Goal: Transaction & Acquisition: Purchase product/service

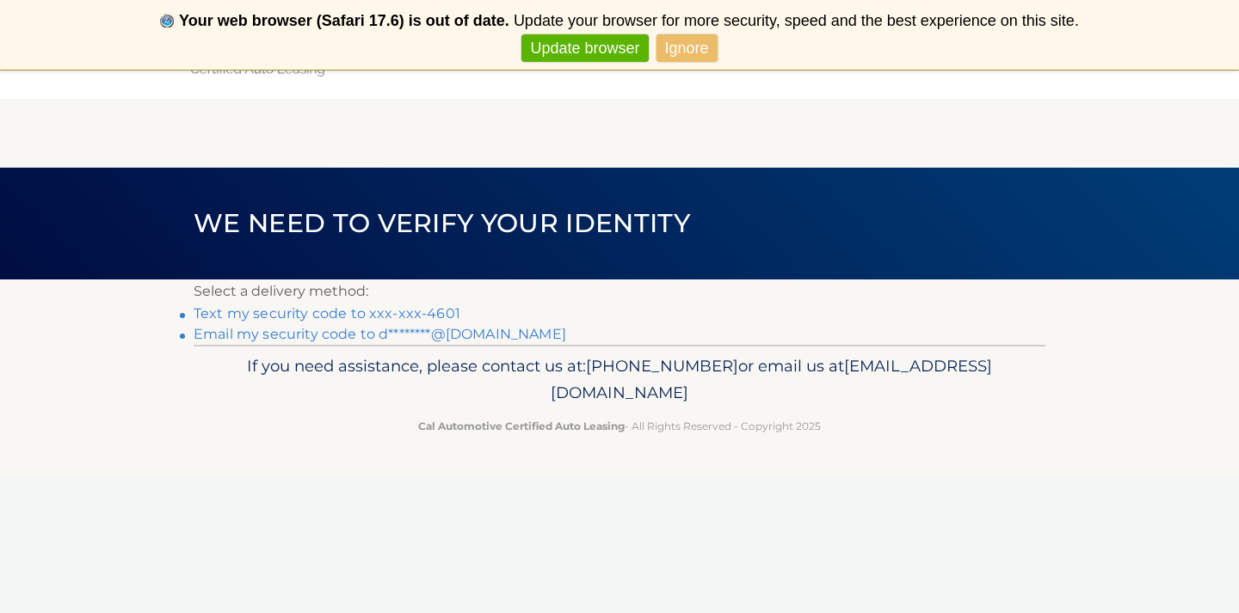
click at [354, 319] on link "Text my security code to xxx-xxx-4601" at bounding box center [327, 313] width 267 height 16
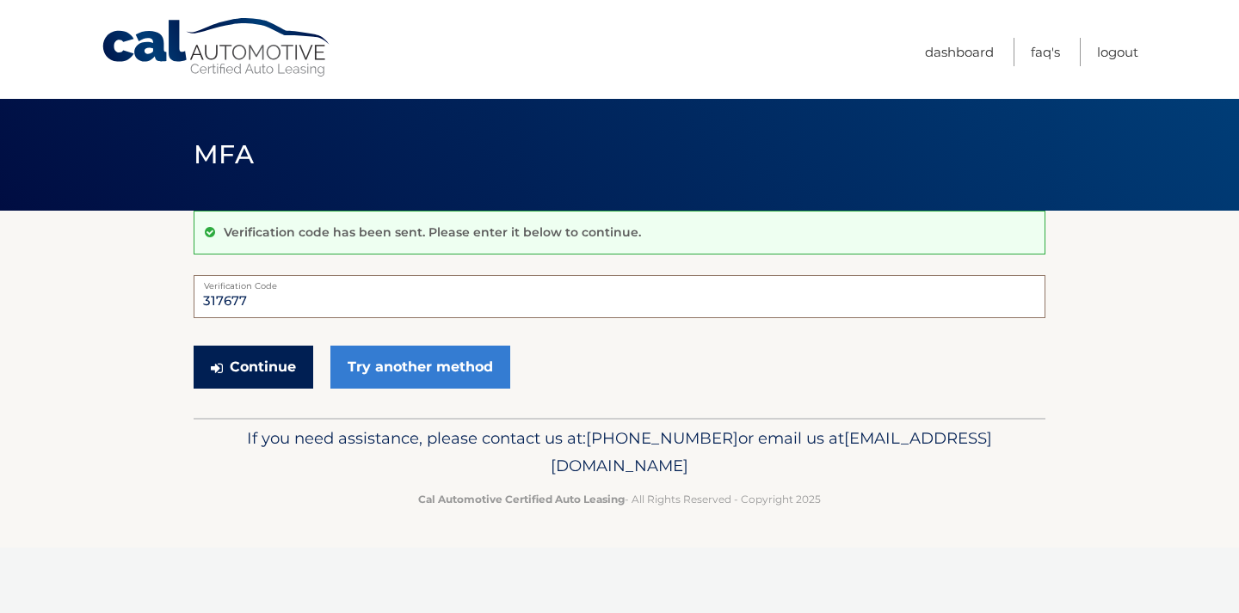
type input "317677"
click at [268, 375] on button "Continue" at bounding box center [254, 367] width 120 height 43
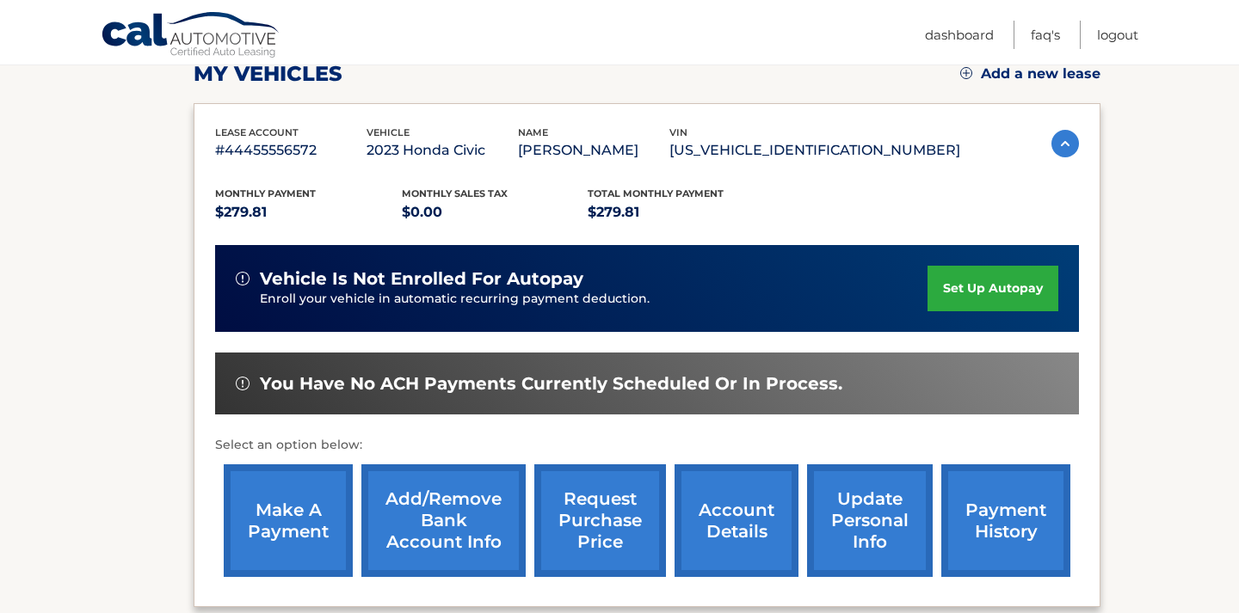
scroll to position [278, 0]
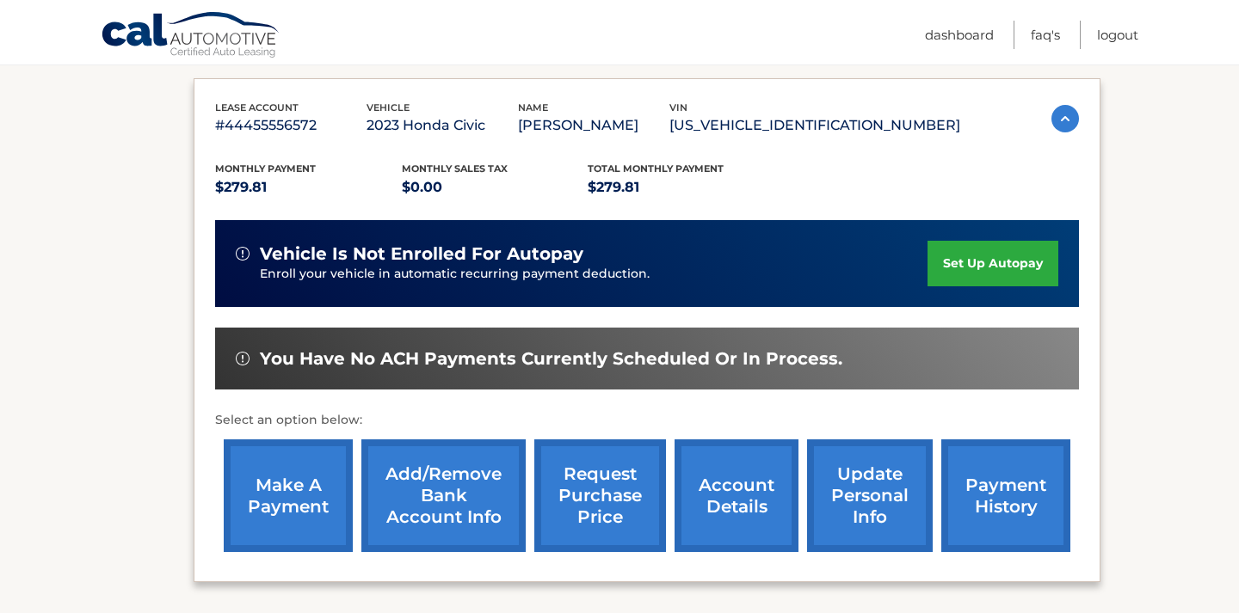
click at [290, 502] on link "make a payment" at bounding box center [288, 496] width 129 height 113
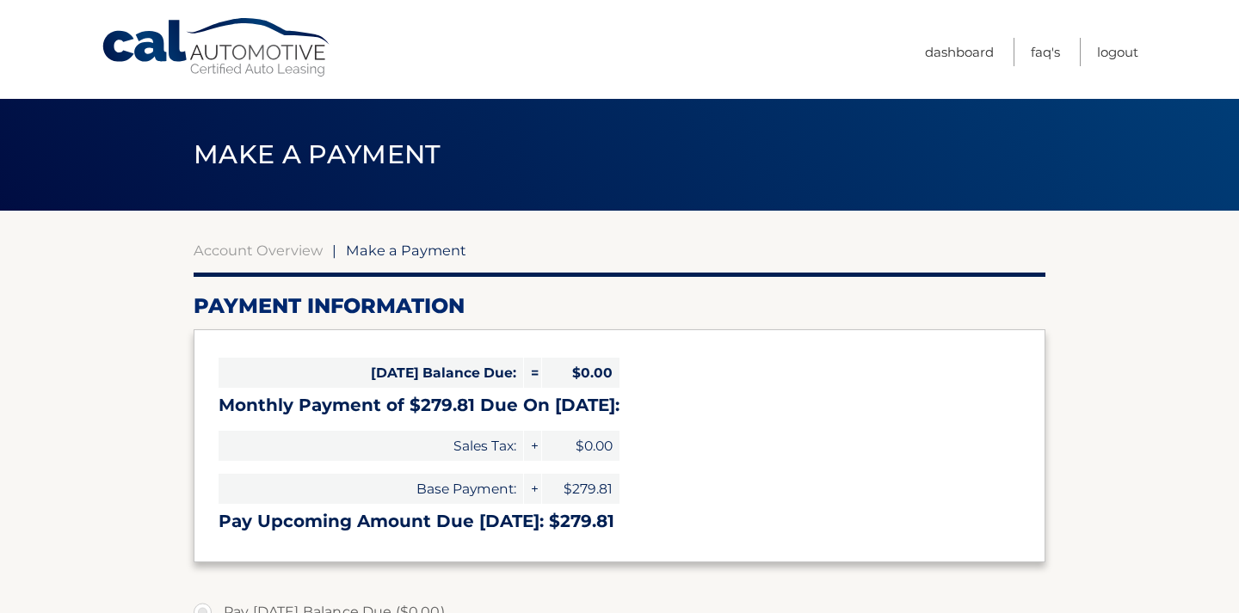
select select "ZWZkMWExODYtYjM0MS00MWRkLThjZjQtZjAwNTJiNjM1ZjE3"
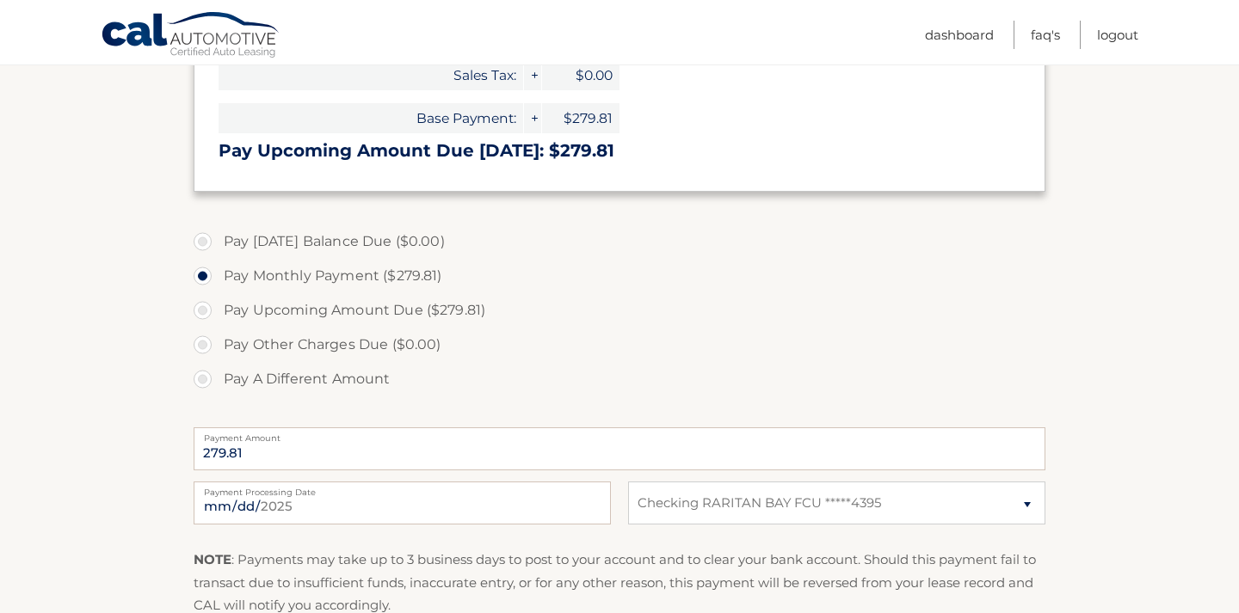
scroll to position [423, 0]
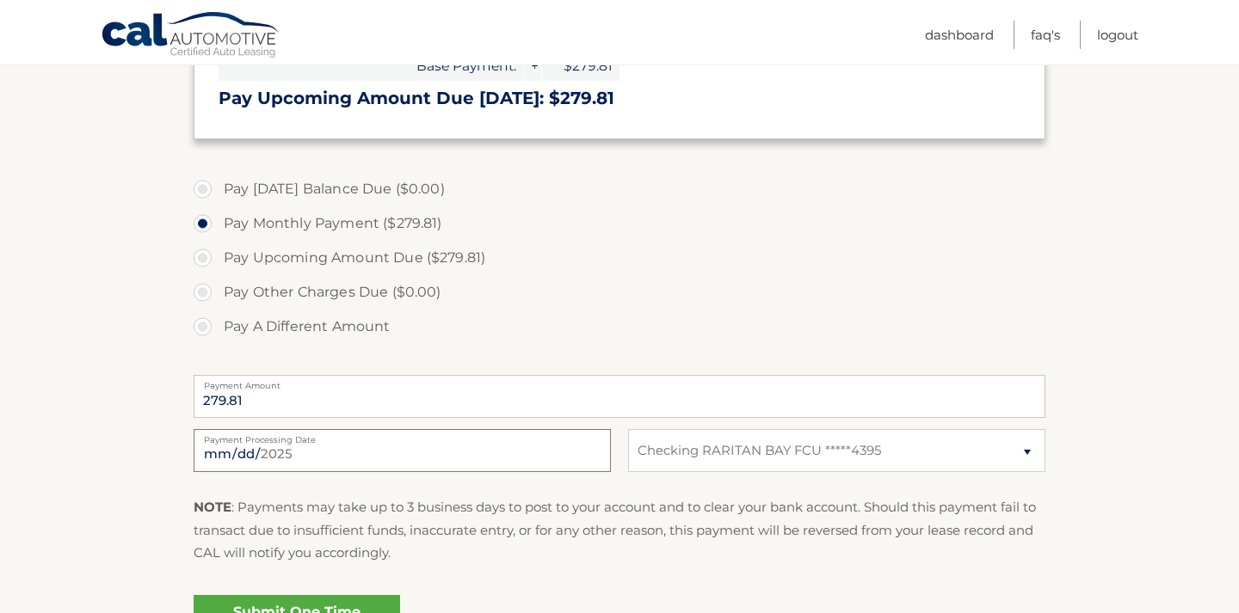
click at [422, 452] on input "[DATE]" at bounding box center [402, 450] width 417 height 43
type input "[DATE]"
click at [377, 603] on link "Submit One Time Payment" at bounding box center [297, 622] width 206 height 55
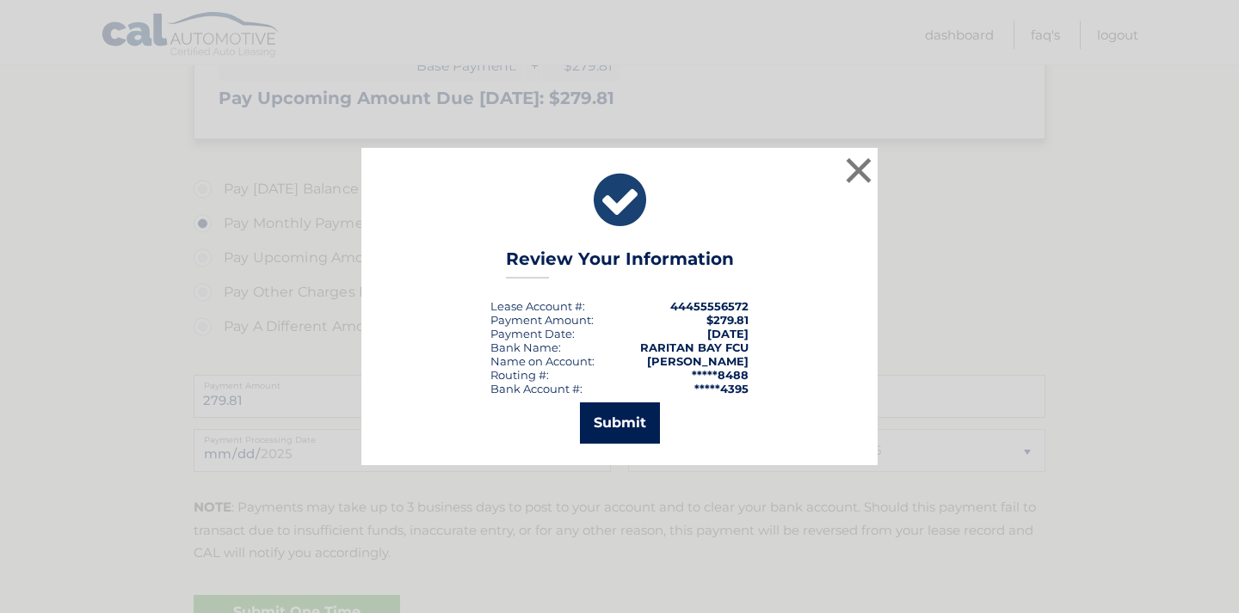
click at [619, 421] on button "Submit" at bounding box center [620, 423] width 80 height 41
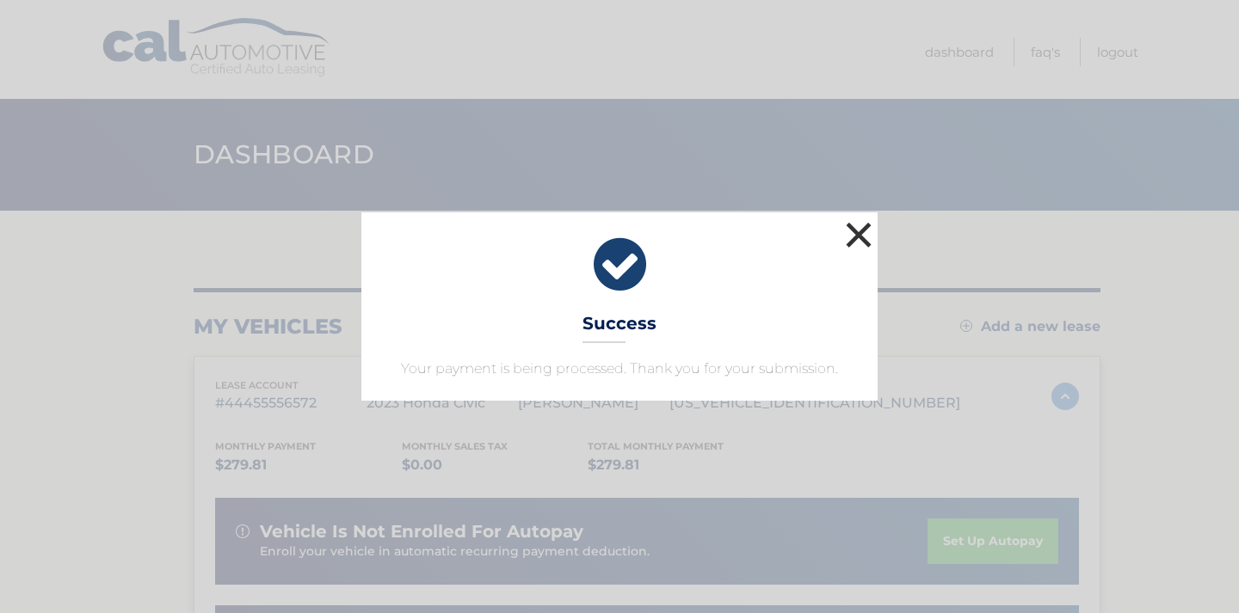
click at [855, 231] on button "×" at bounding box center [858, 235] width 34 height 34
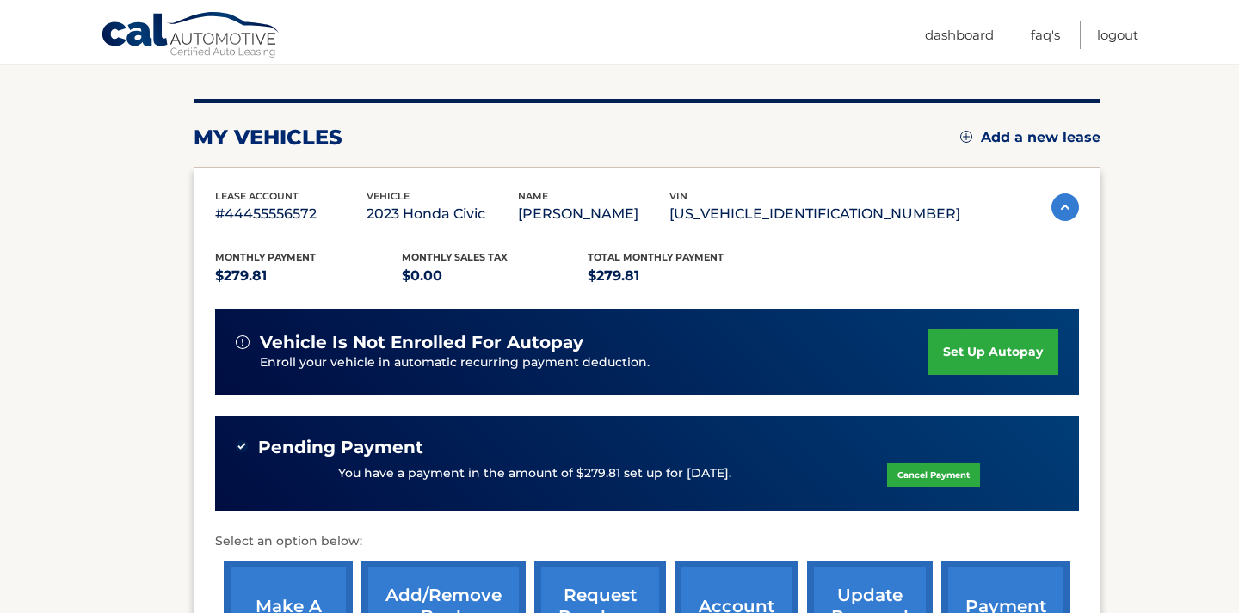
scroll to position [228, 0]
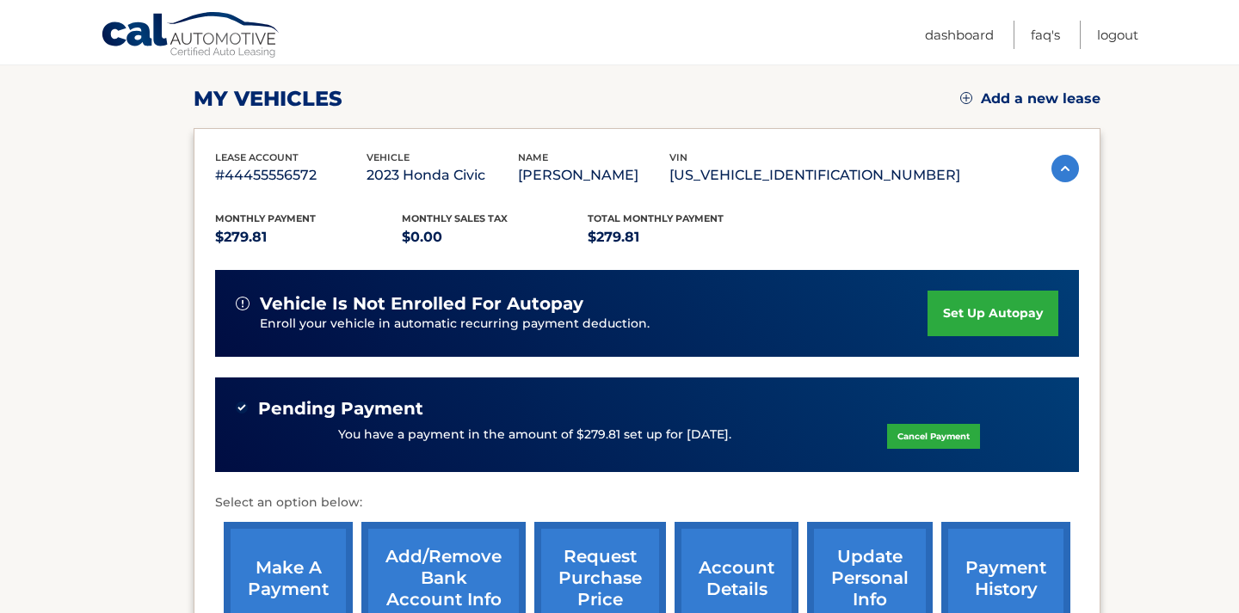
click at [910, 438] on link "Cancel Payment" at bounding box center [933, 436] width 93 height 25
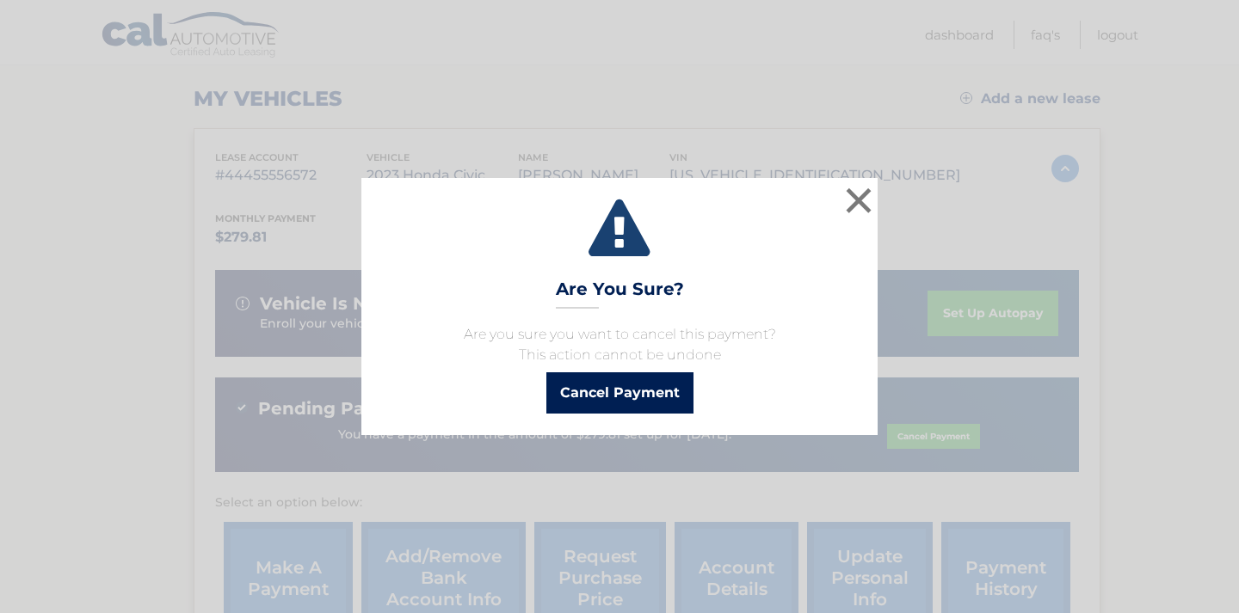
click at [611, 390] on button "Cancel Payment" at bounding box center [619, 392] width 147 height 41
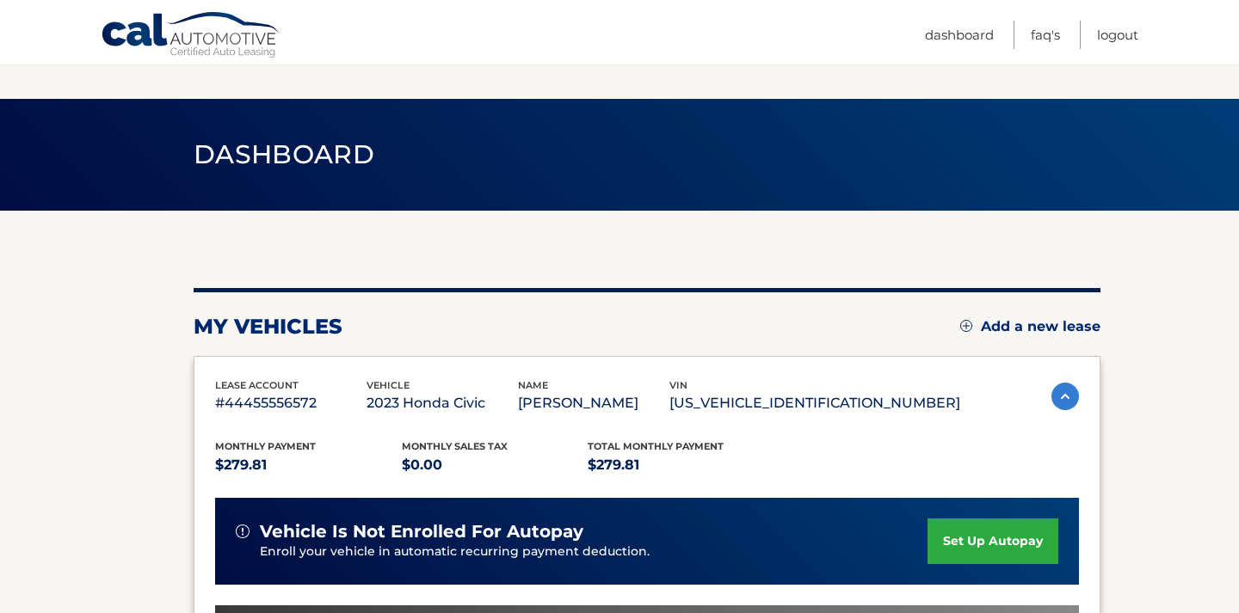
scroll to position [228, 0]
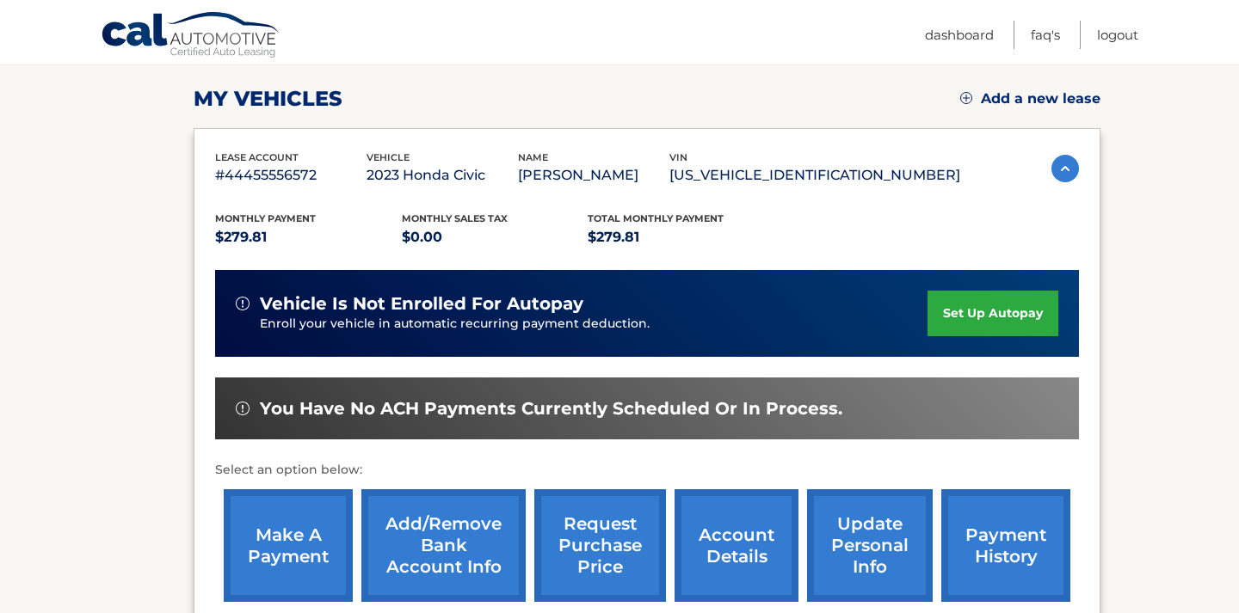
click at [274, 539] on link "make a payment" at bounding box center [288, 545] width 129 height 113
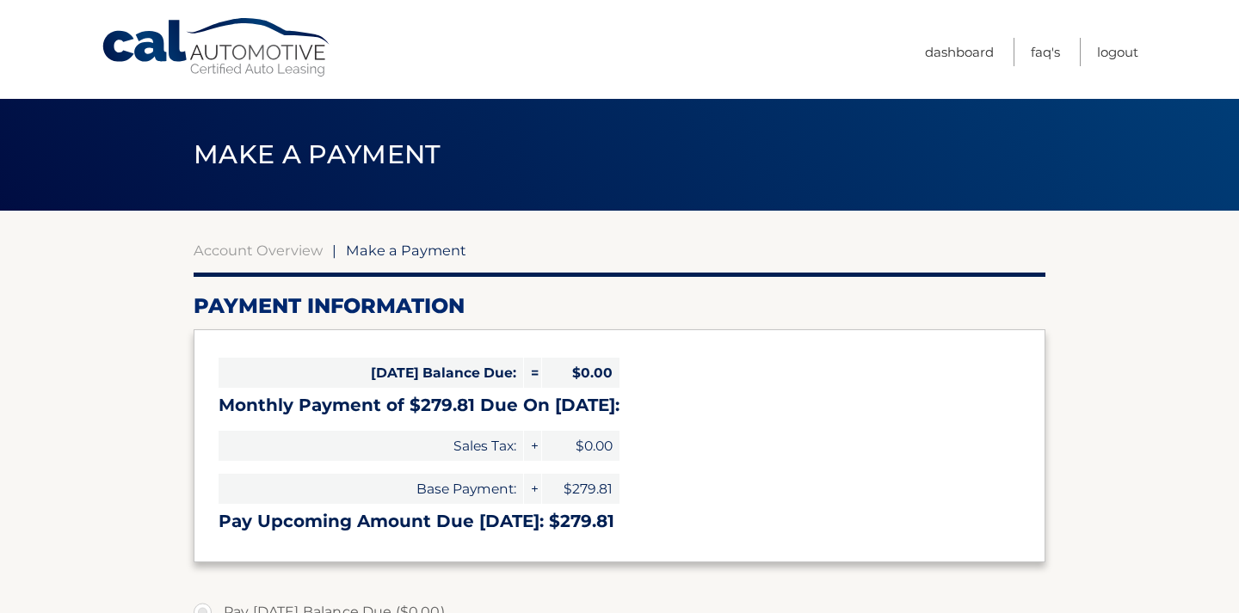
select select "ZWZkMWExODYtYjM0MS00MWRkLThjZjQtZjAwNTJiNjM1ZjE3"
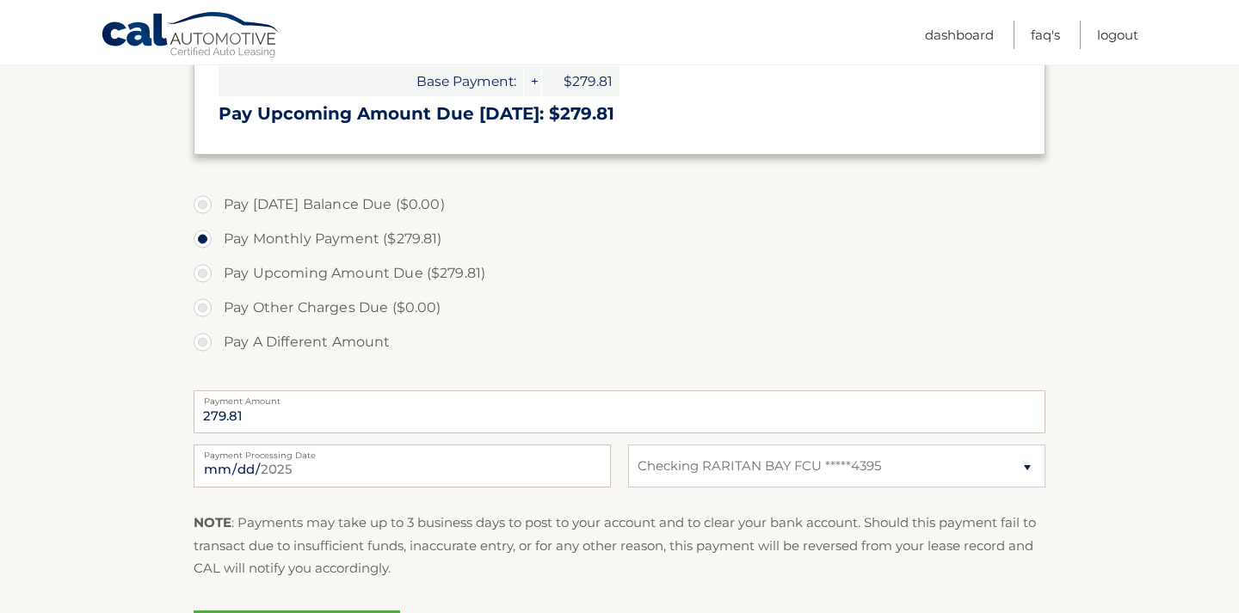
scroll to position [422, 0]
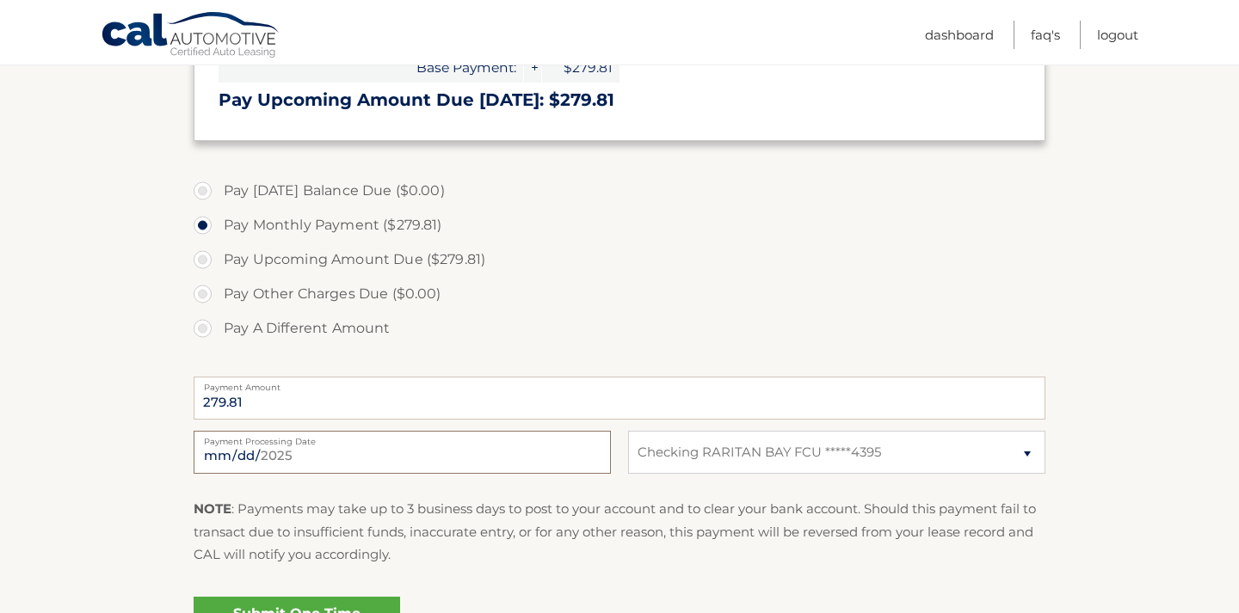
click at [369, 456] on input "2025-09-12" at bounding box center [402, 452] width 417 height 43
type input "2025-10-08"
click at [383, 605] on link "Submit One Time Payment" at bounding box center [297, 624] width 206 height 55
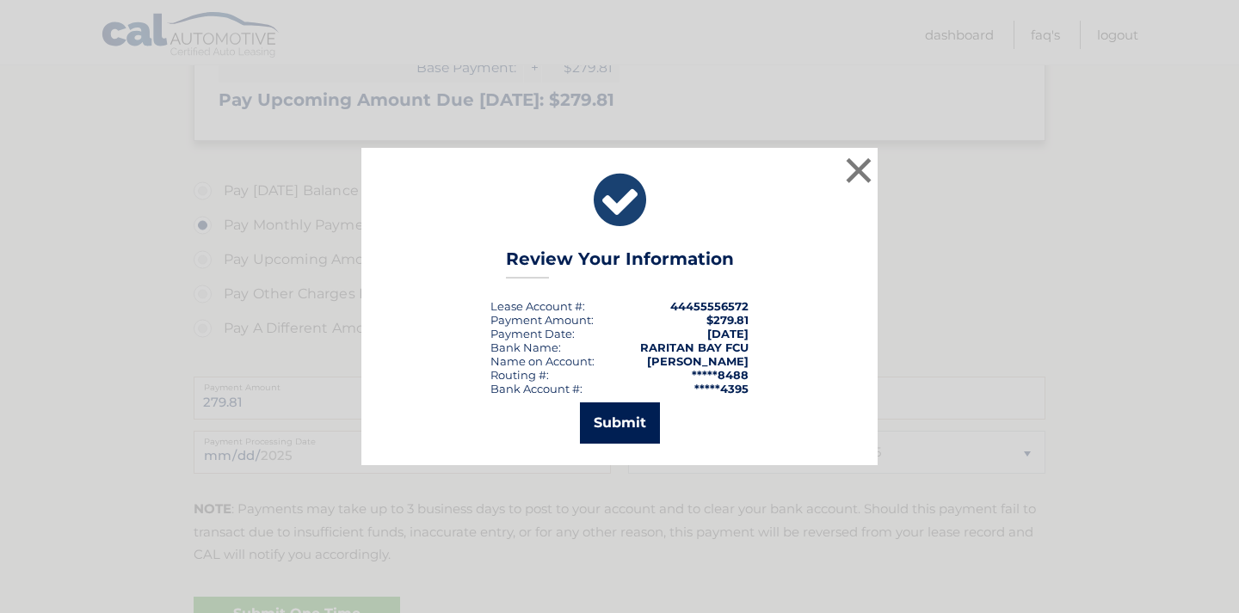
click at [607, 429] on button "Submit" at bounding box center [620, 423] width 80 height 41
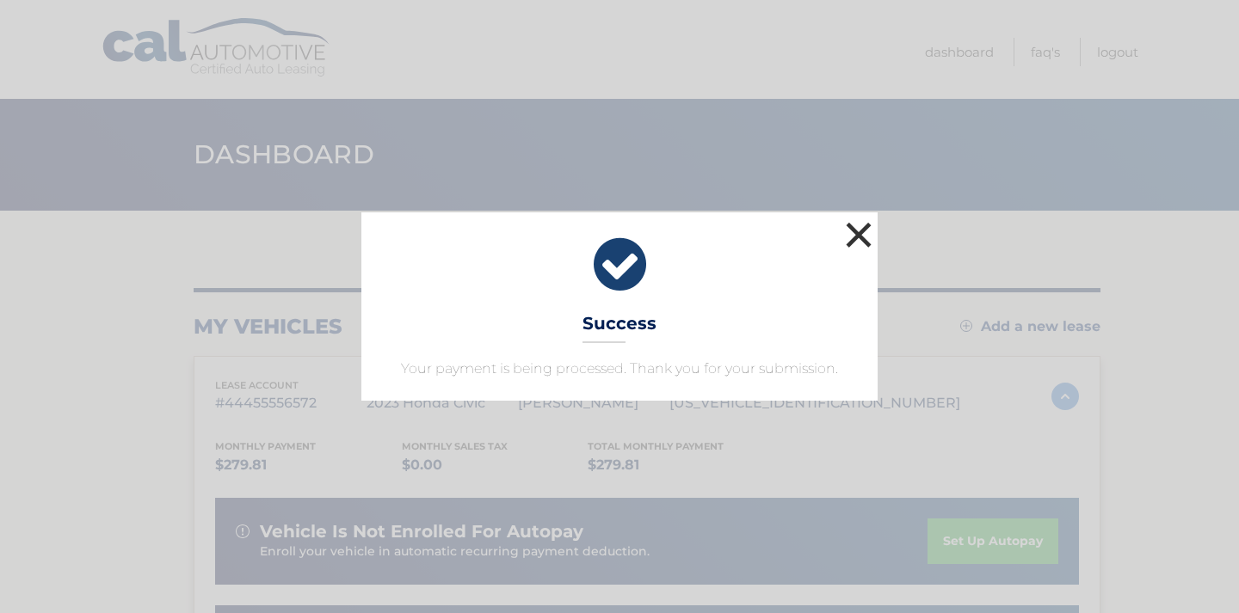
click at [856, 234] on button "×" at bounding box center [858, 235] width 34 height 34
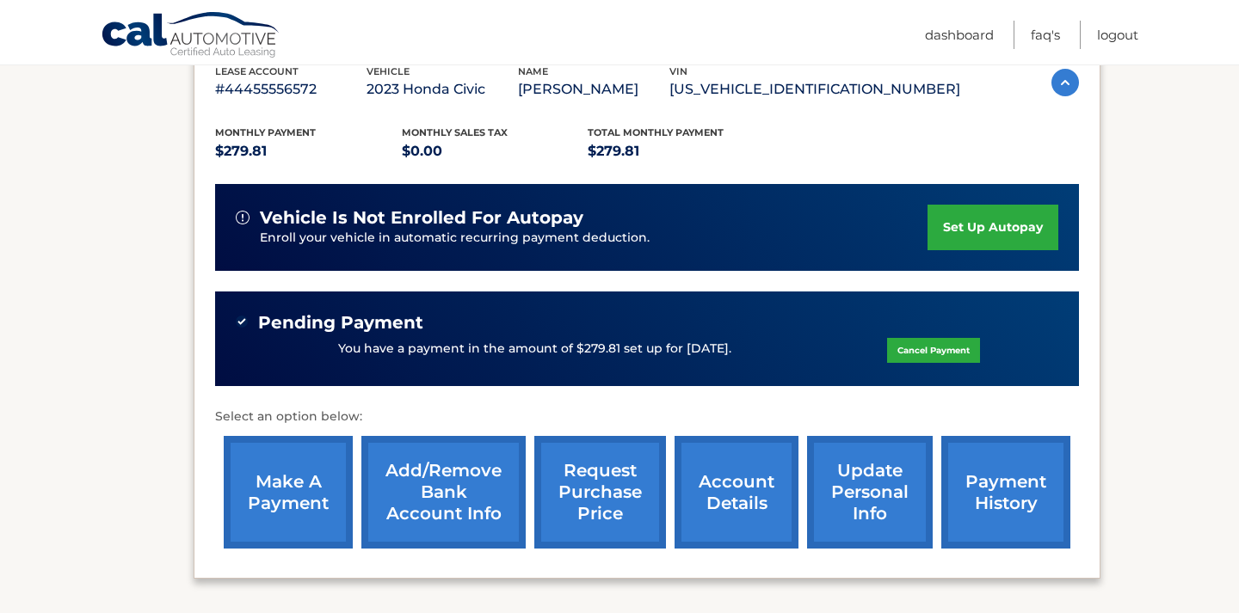
scroll to position [309, 0]
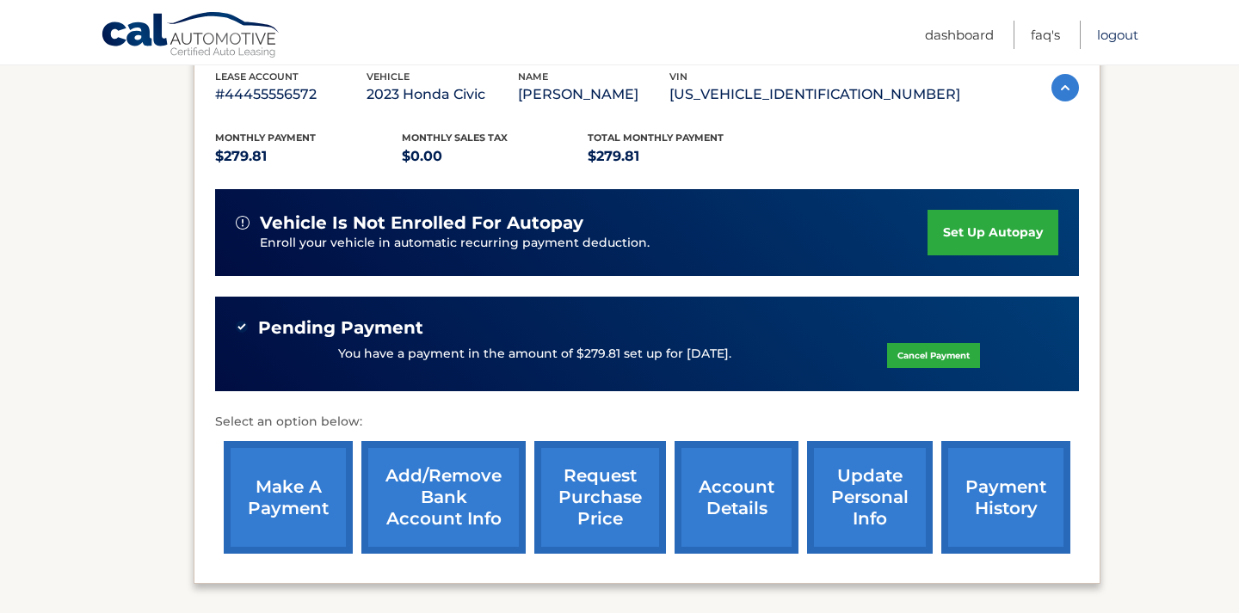
click at [1113, 35] on link "Logout" at bounding box center [1117, 35] width 41 height 28
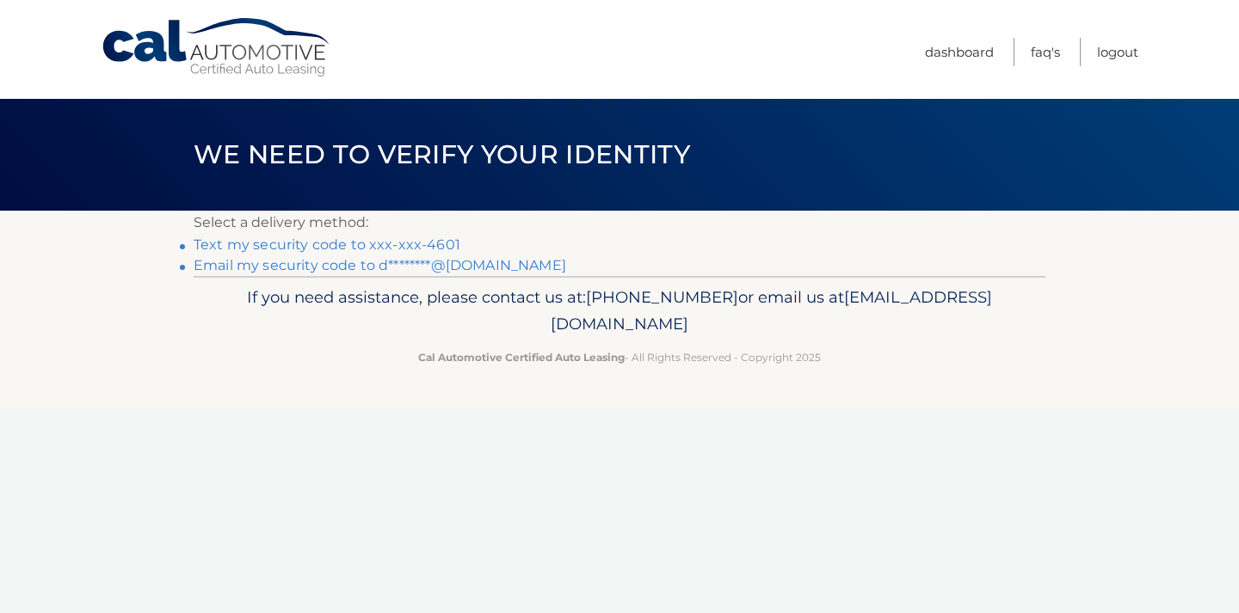
click at [254, 251] on link "Text my security code to xxx-xxx-4601" at bounding box center [327, 245] width 267 height 16
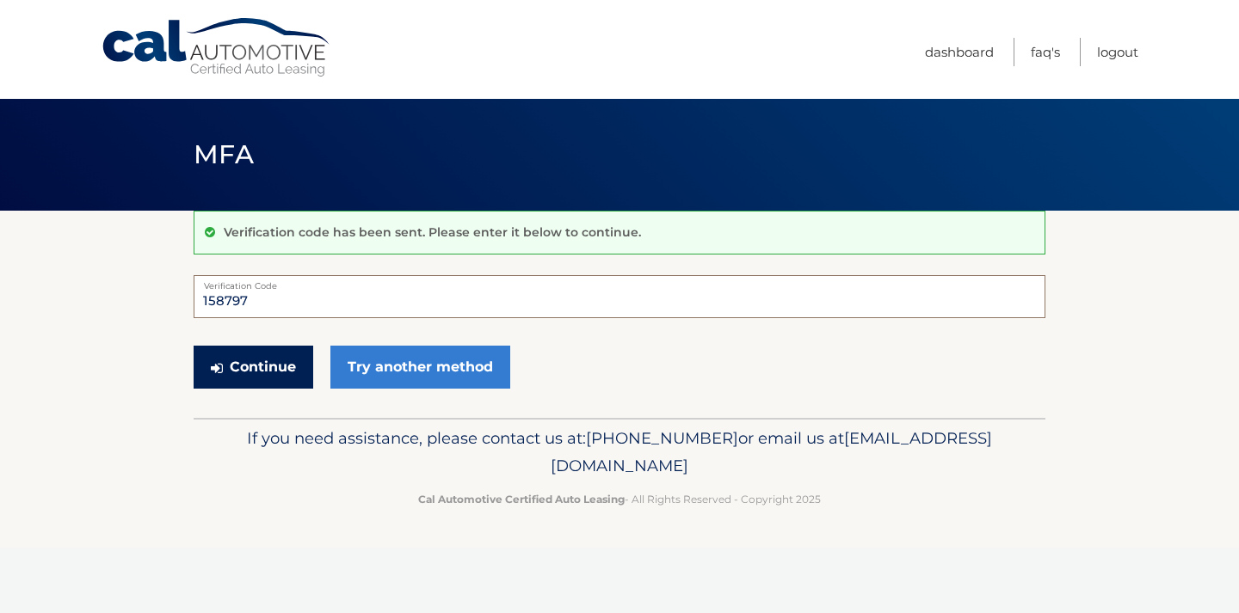
type input "158797"
click at [255, 366] on button "Continue" at bounding box center [254, 367] width 120 height 43
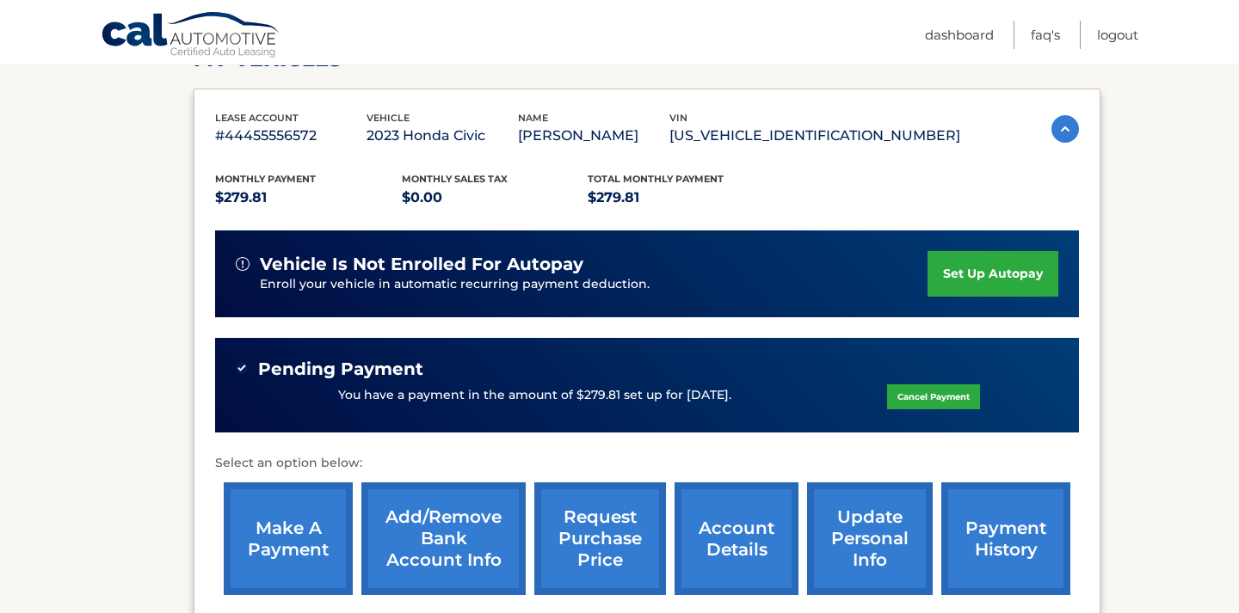
scroll to position [286, 0]
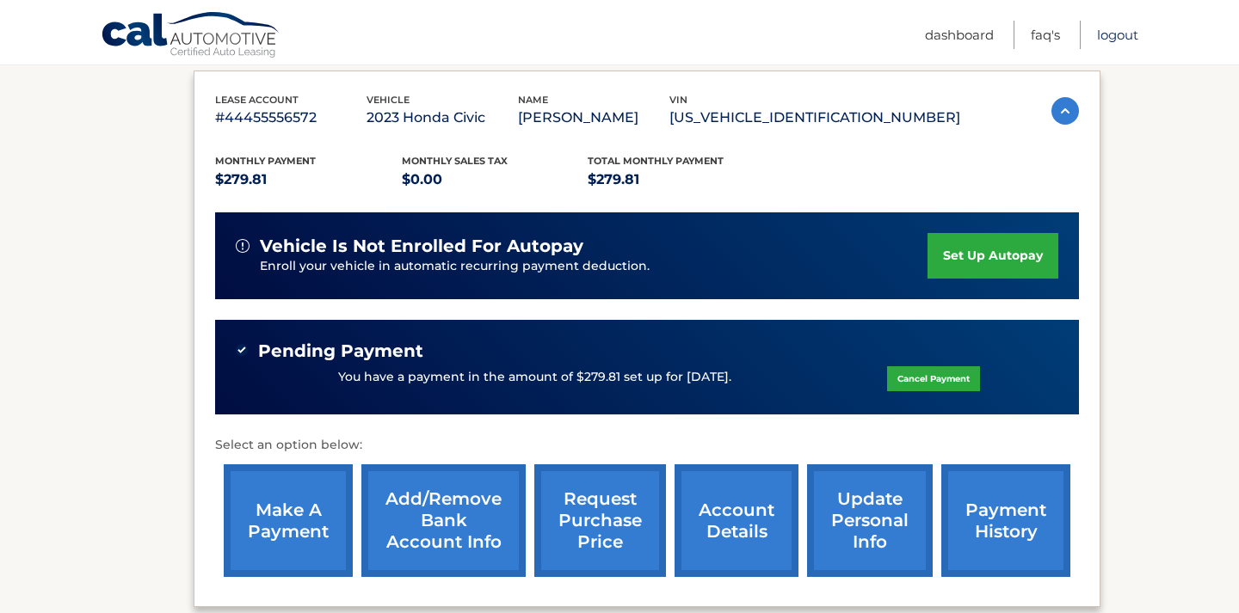
click at [1107, 32] on link "Logout" at bounding box center [1117, 35] width 41 height 28
